Goal: Find specific page/section: Find specific page/section

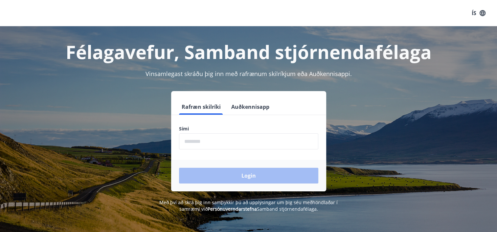
click at [213, 140] on input "phone" at bounding box center [248, 142] width 139 height 16
type input "********"
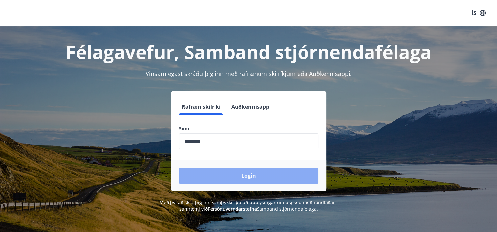
click at [231, 179] on button "Login" at bounding box center [248, 176] width 139 height 16
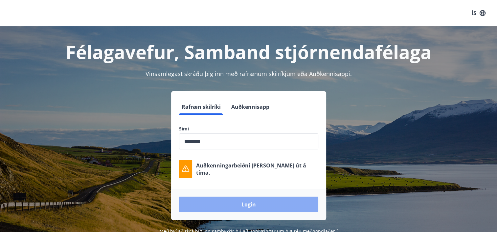
click at [232, 204] on button "Login" at bounding box center [248, 205] width 139 height 16
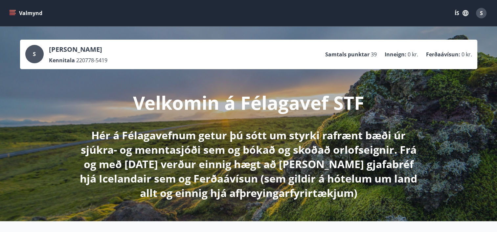
click at [11, 13] on icon "menu" at bounding box center [13, 13] width 7 height 1
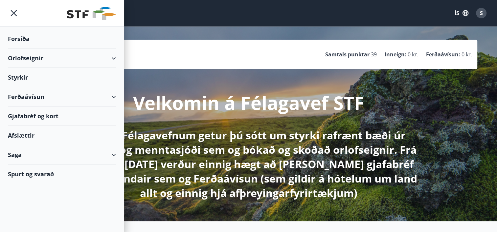
click at [42, 117] on div "Gjafabréf og kort" at bounding box center [62, 116] width 108 height 19
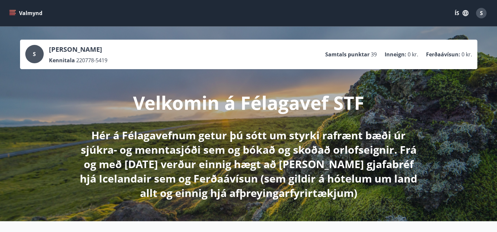
click at [14, 11] on icon "menu" at bounding box center [12, 13] width 7 height 7
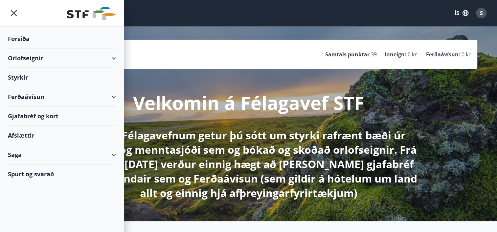
click at [49, 113] on div "Gjafabréf og kort" at bounding box center [62, 116] width 108 height 19
click at [30, 116] on div "Gjafabréf og kort" at bounding box center [62, 116] width 108 height 19
click at [41, 116] on div "Gjafabréf og kort" at bounding box center [62, 116] width 108 height 19
